Goal: Information Seeking & Learning: Learn about a topic

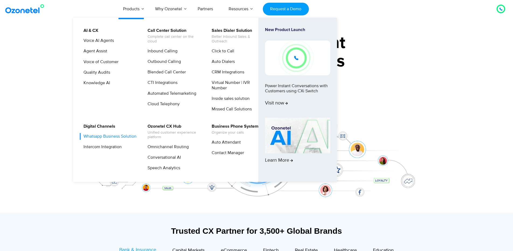
click at [104, 138] on link "Whatsapp Business Solution" at bounding box center [108, 136] width 57 height 7
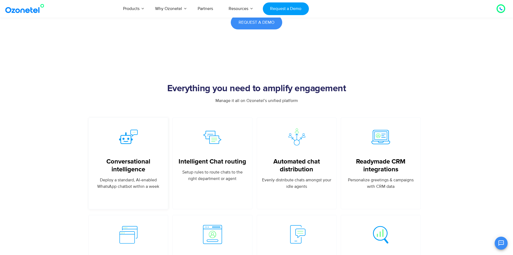
scroll to position [1105, 0]
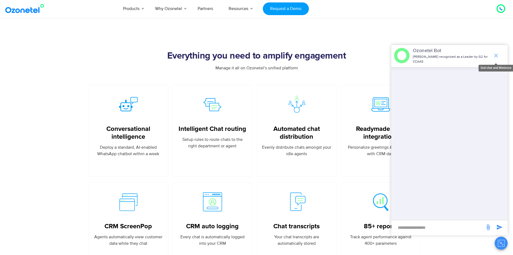
click at [496, 54] on icon "end chat or minimize" at bounding box center [496, 55] width 6 height 6
